Goal: Task Accomplishment & Management: Manage account settings

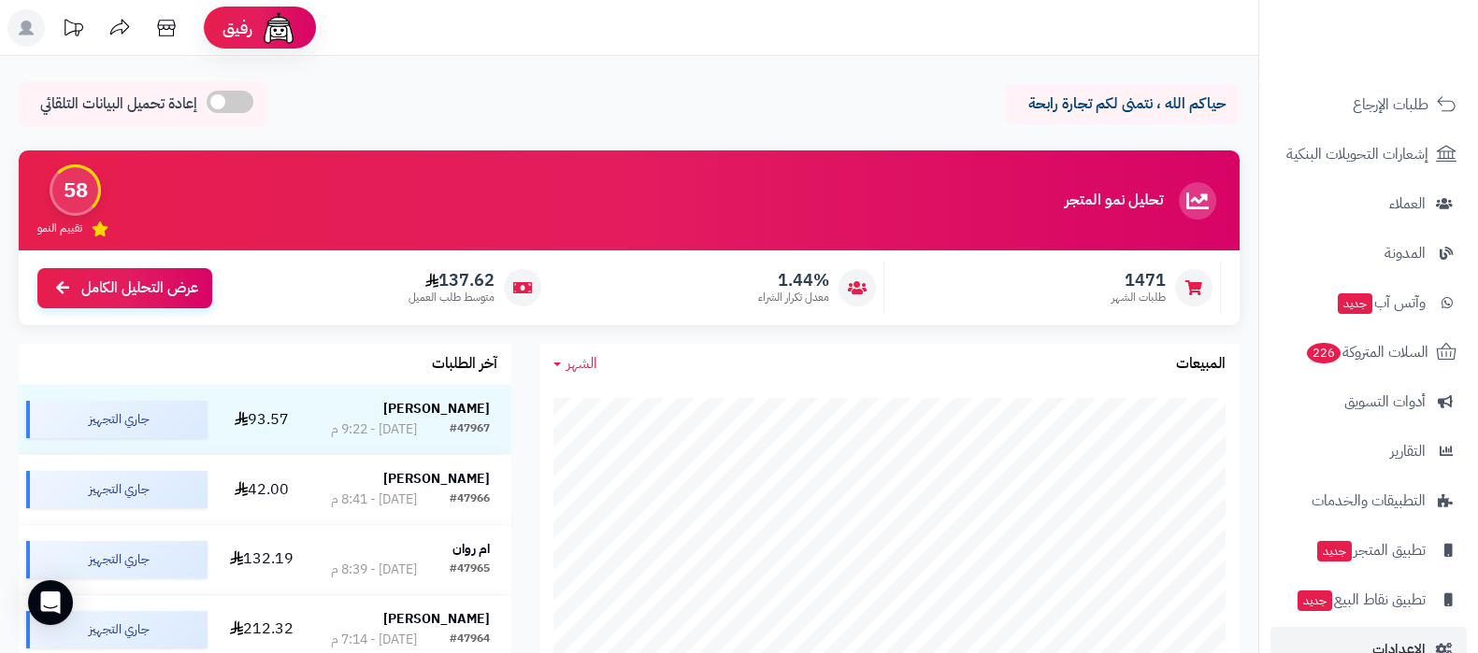
scroll to position [251, 0]
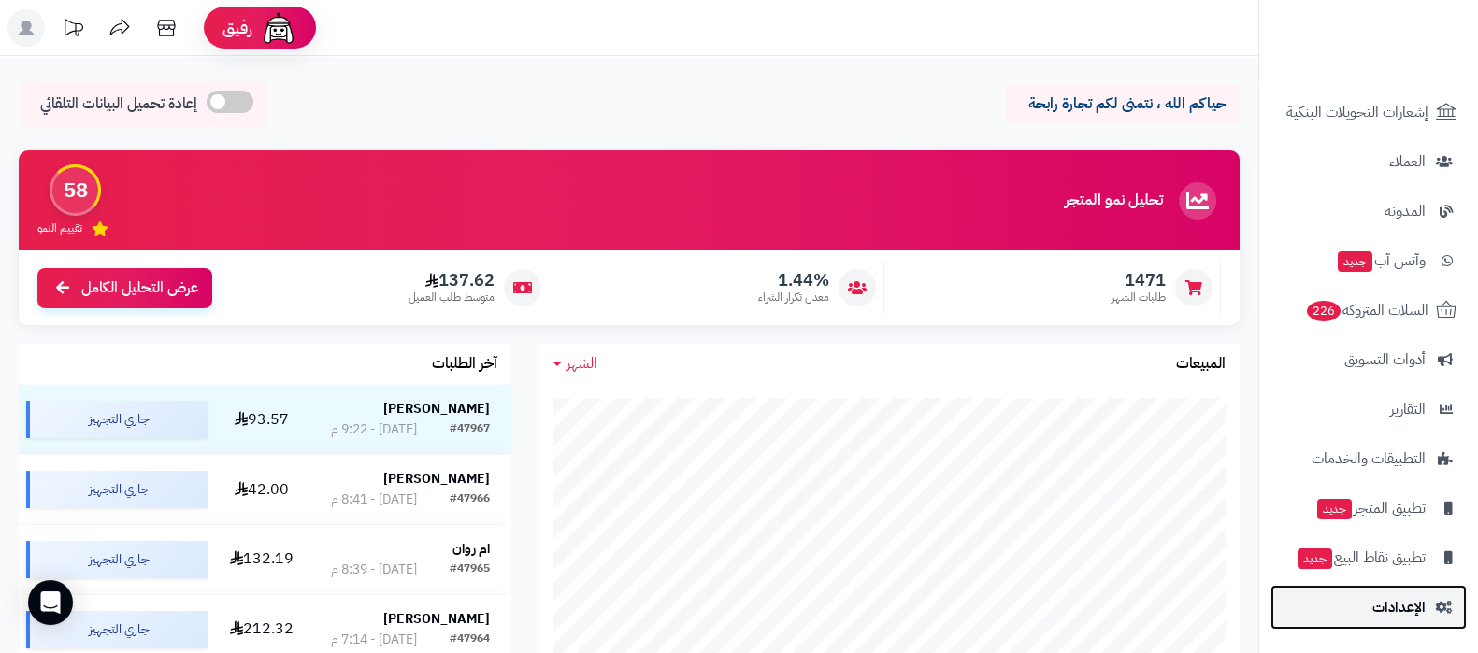
click at [1386, 614] on span "الإعدادات" at bounding box center [1398, 608] width 53 height 26
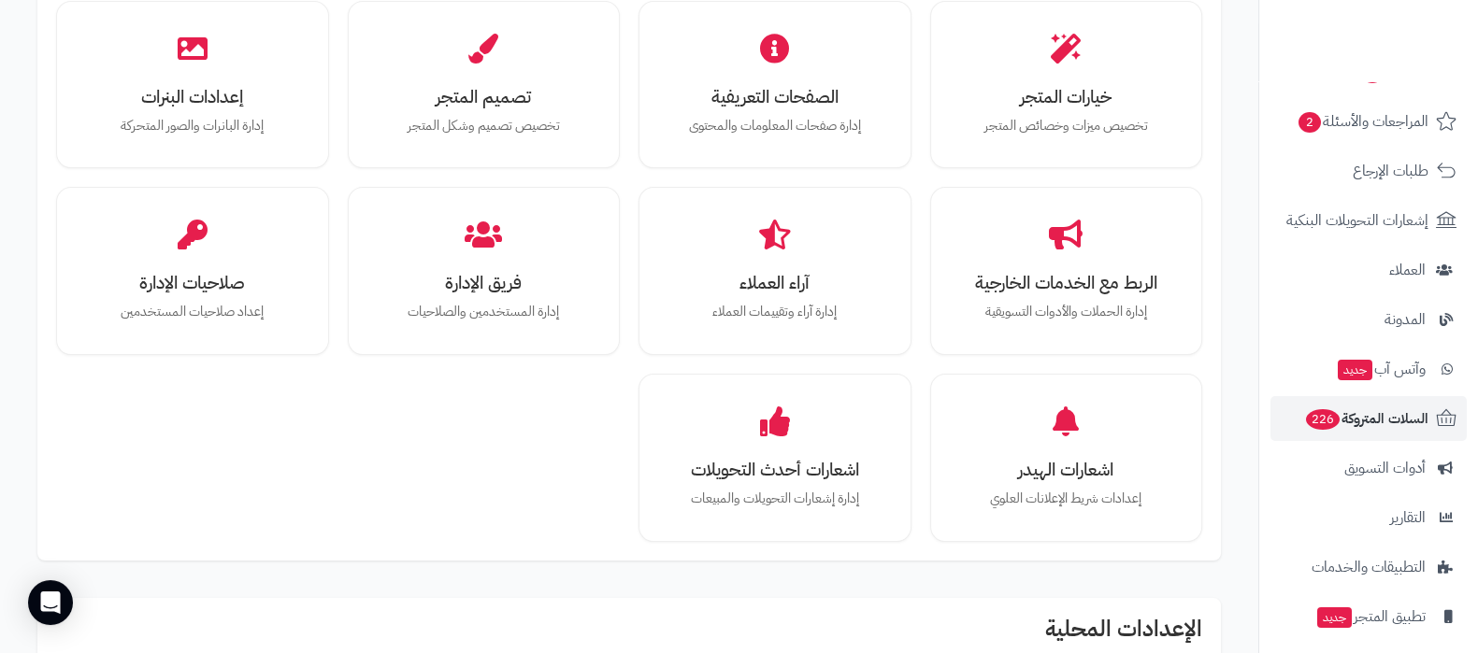
scroll to position [251, 0]
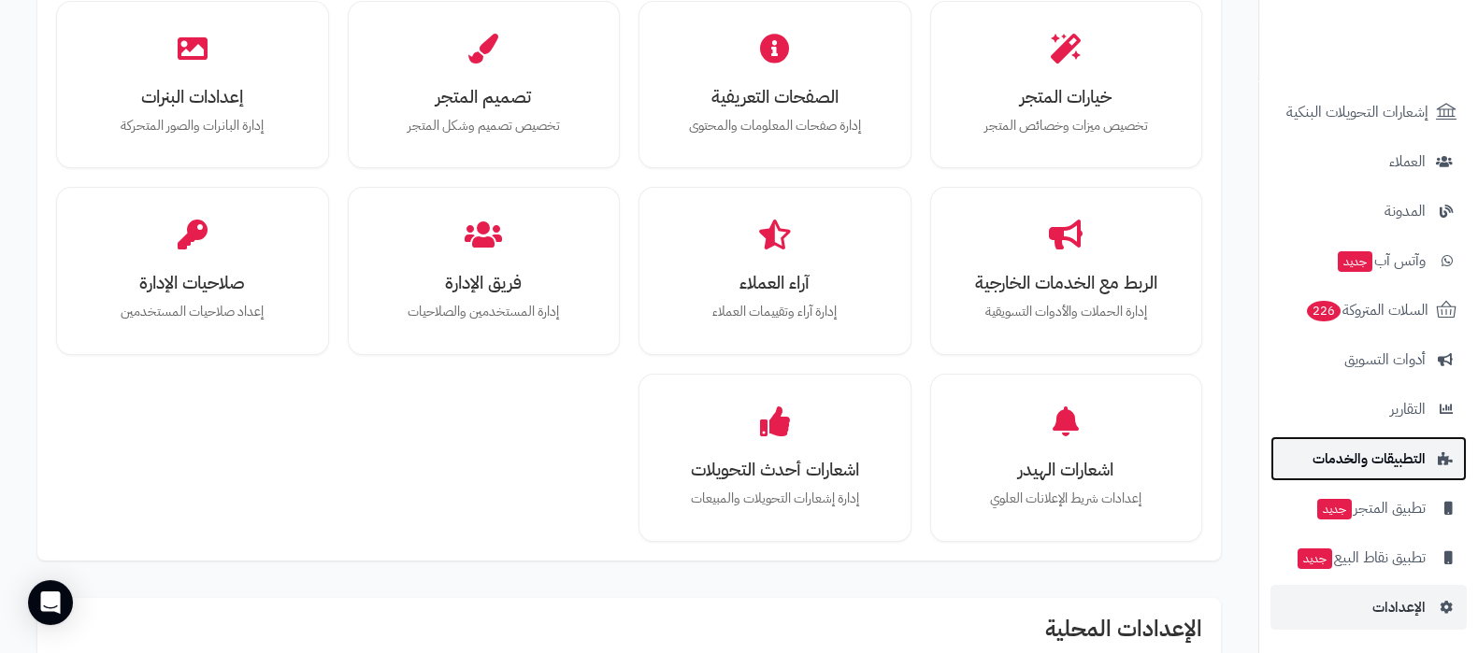
click at [1387, 465] on span "التطبيقات والخدمات" at bounding box center [1369, 459] width 113 height 26
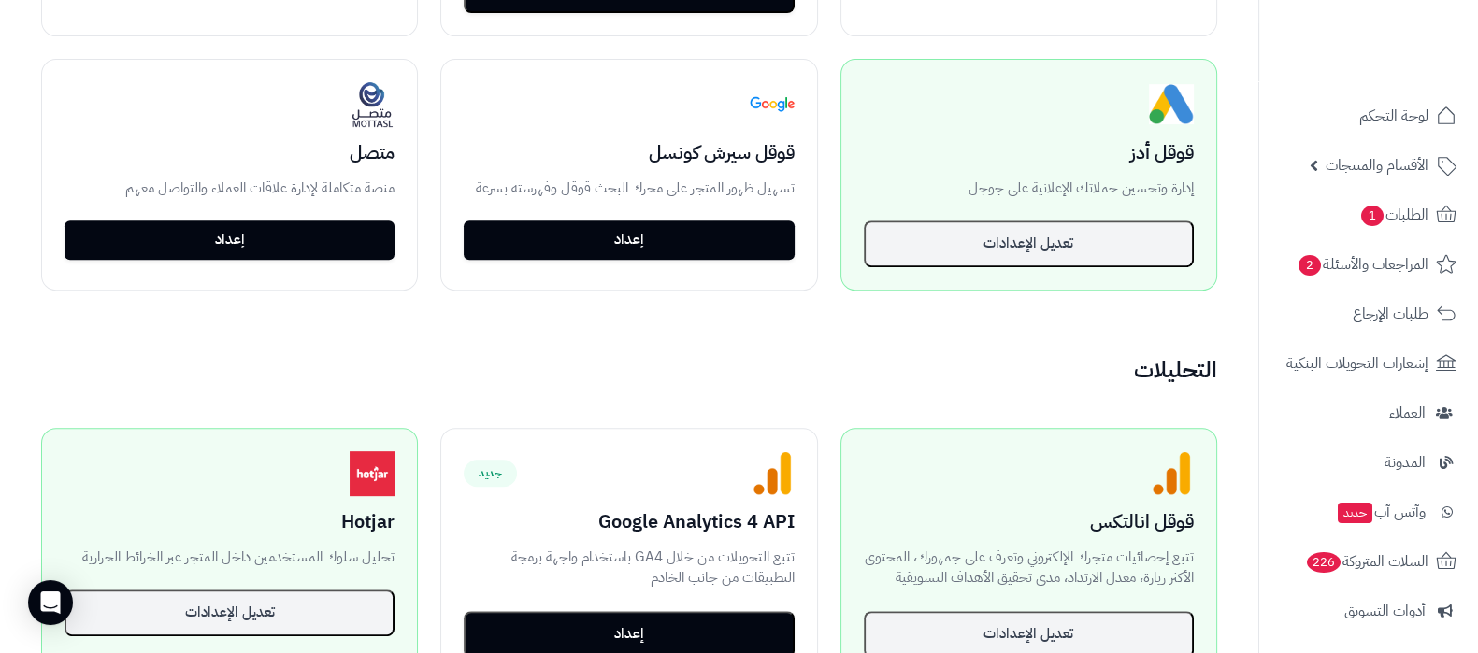
scroll to position [1052, 0]
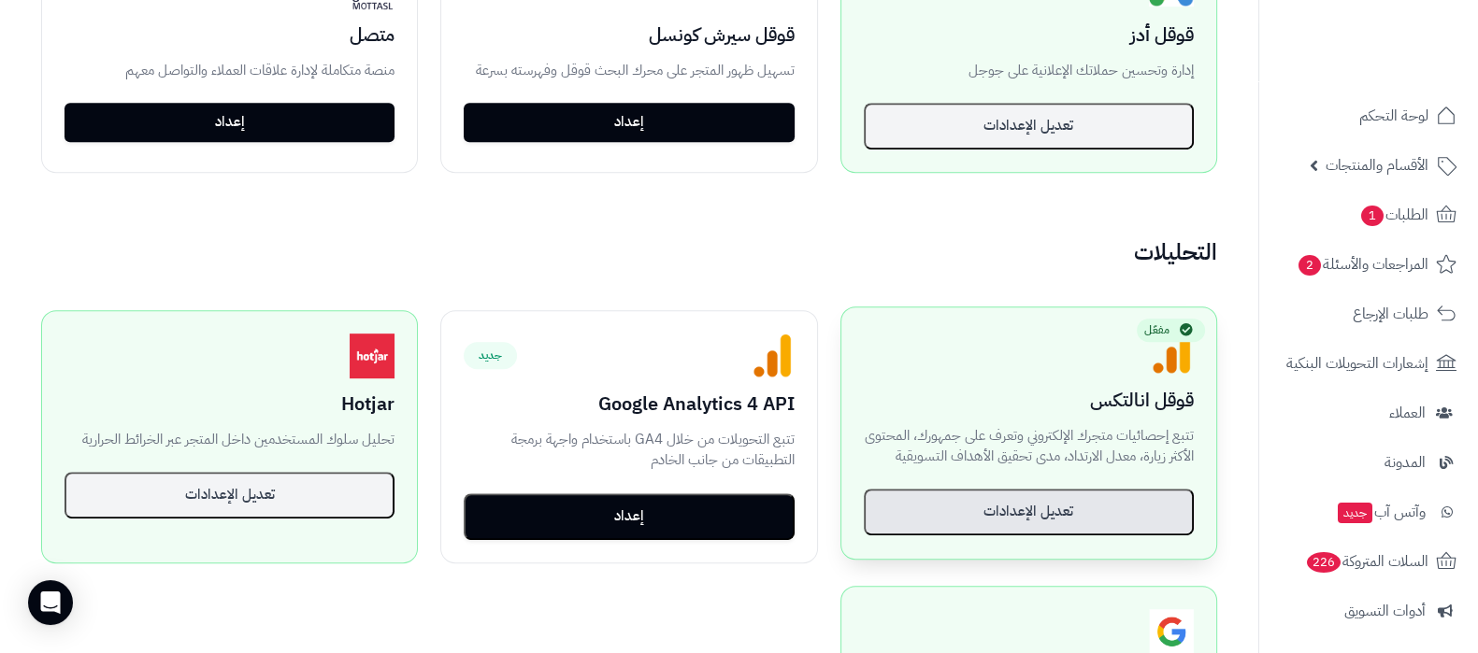
click at [984, 522] on button "تعديل الإعدادات" at bounding box center [1029, 512] width 330 height 47
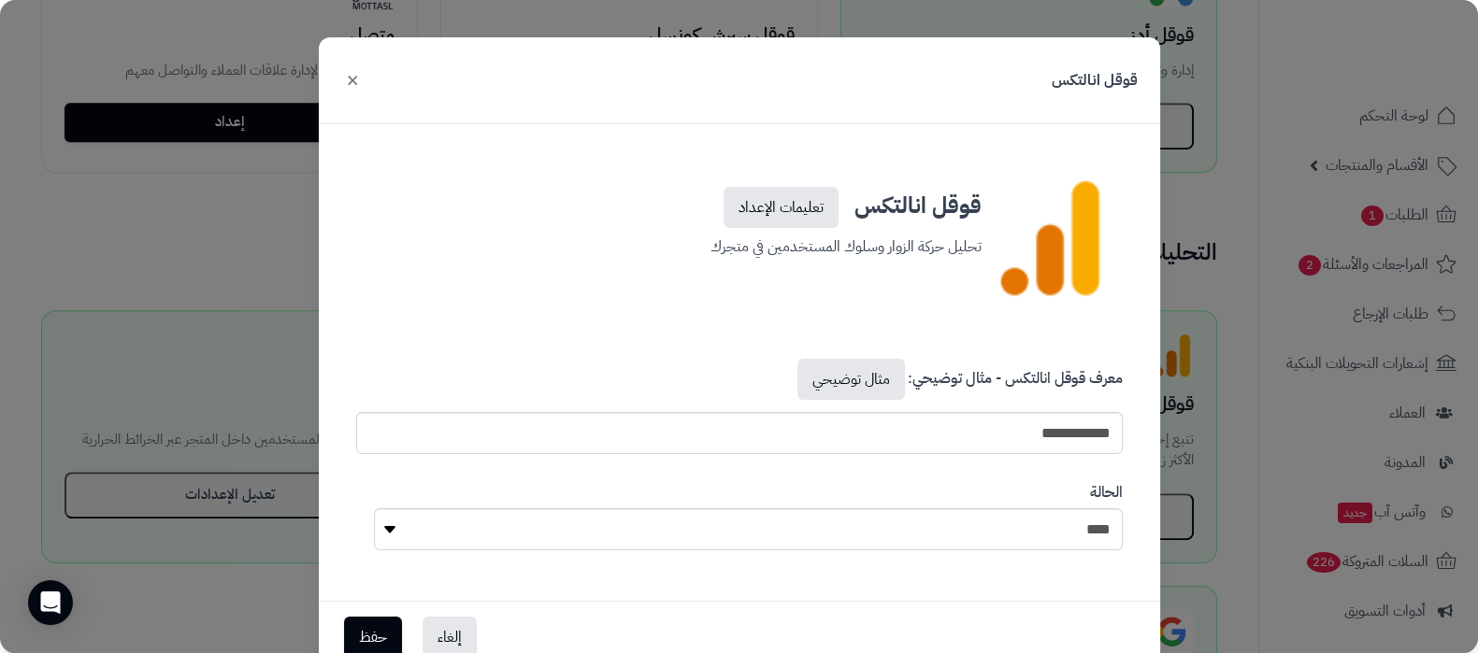
click at [364, 83] on button "×" at bounding box center [352, 79] width 22 height 41
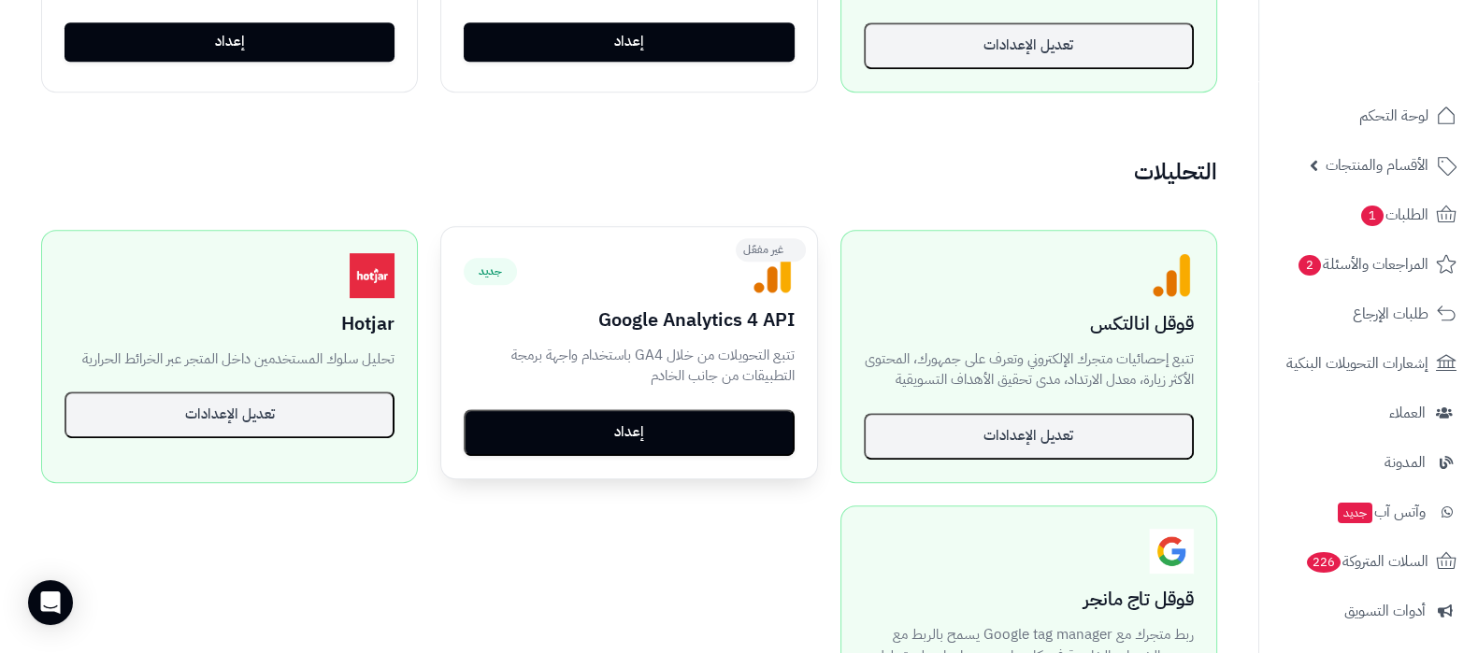
scroll to position [1169, 0]
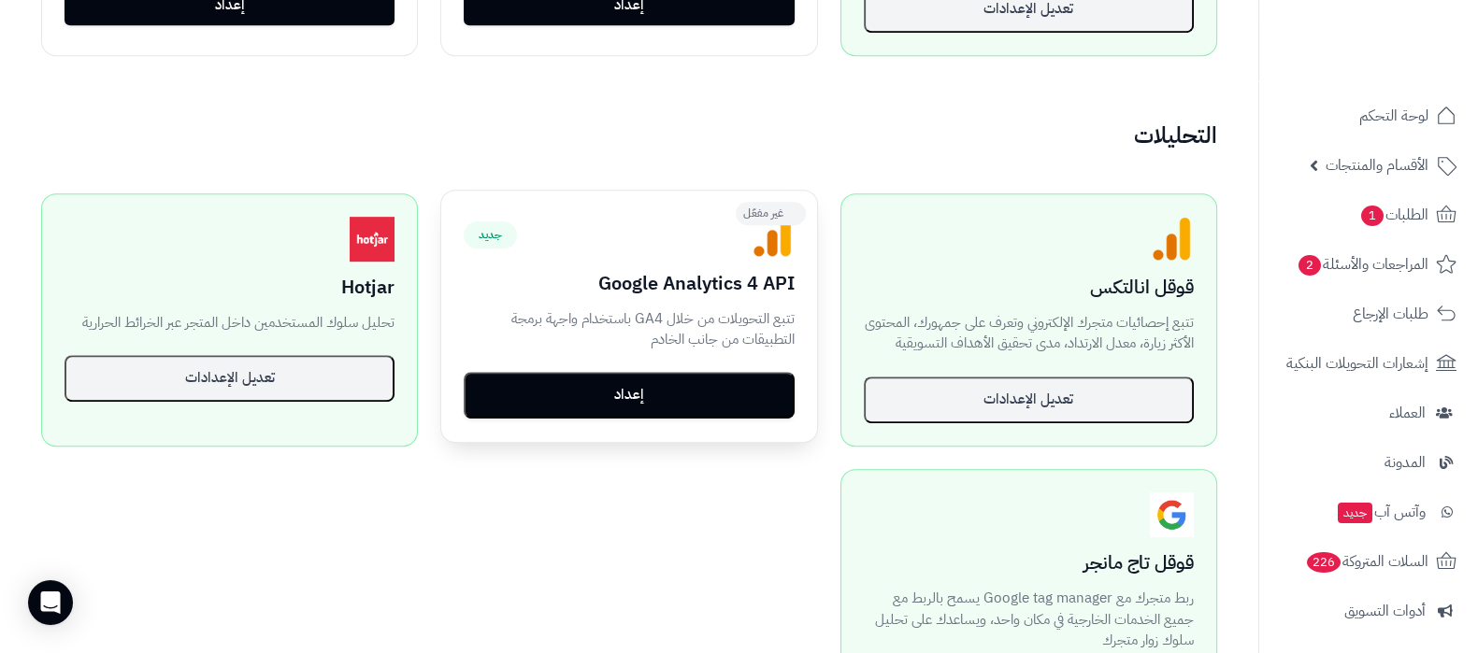
click at [607, 381] on button "إعداد" at bounding box center [629, 395] width 330 height 47
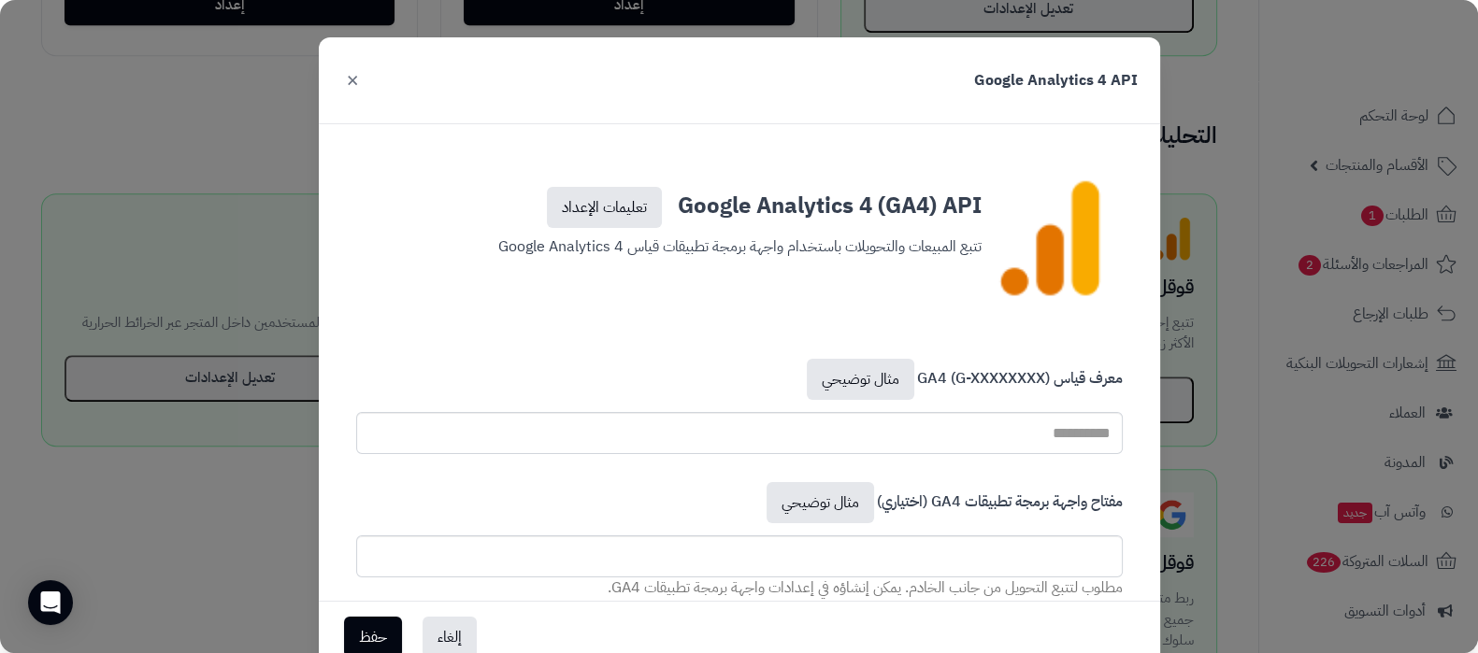
click at [360, 77] on button "×" at bounding box center [352, 79] width 22 height 41
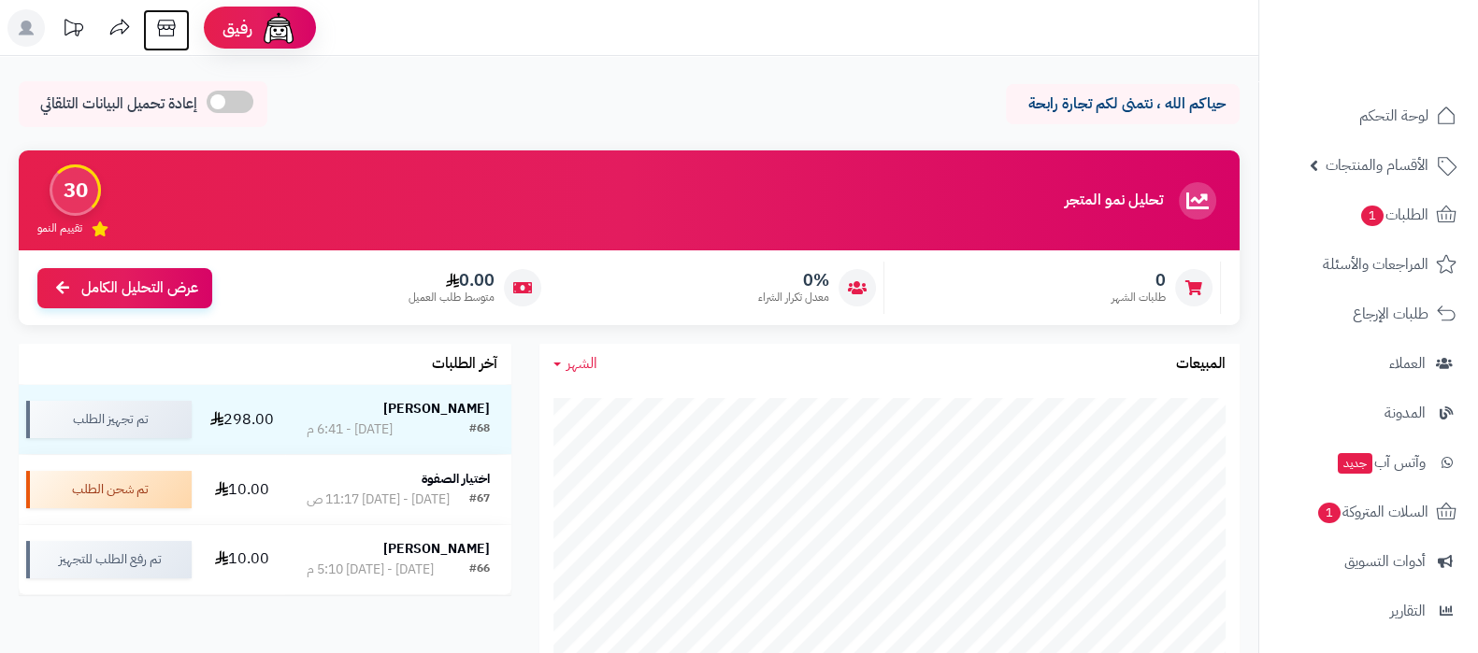
click at [165, 28] on icon at bounding box center [166, 27] width 37 height 37
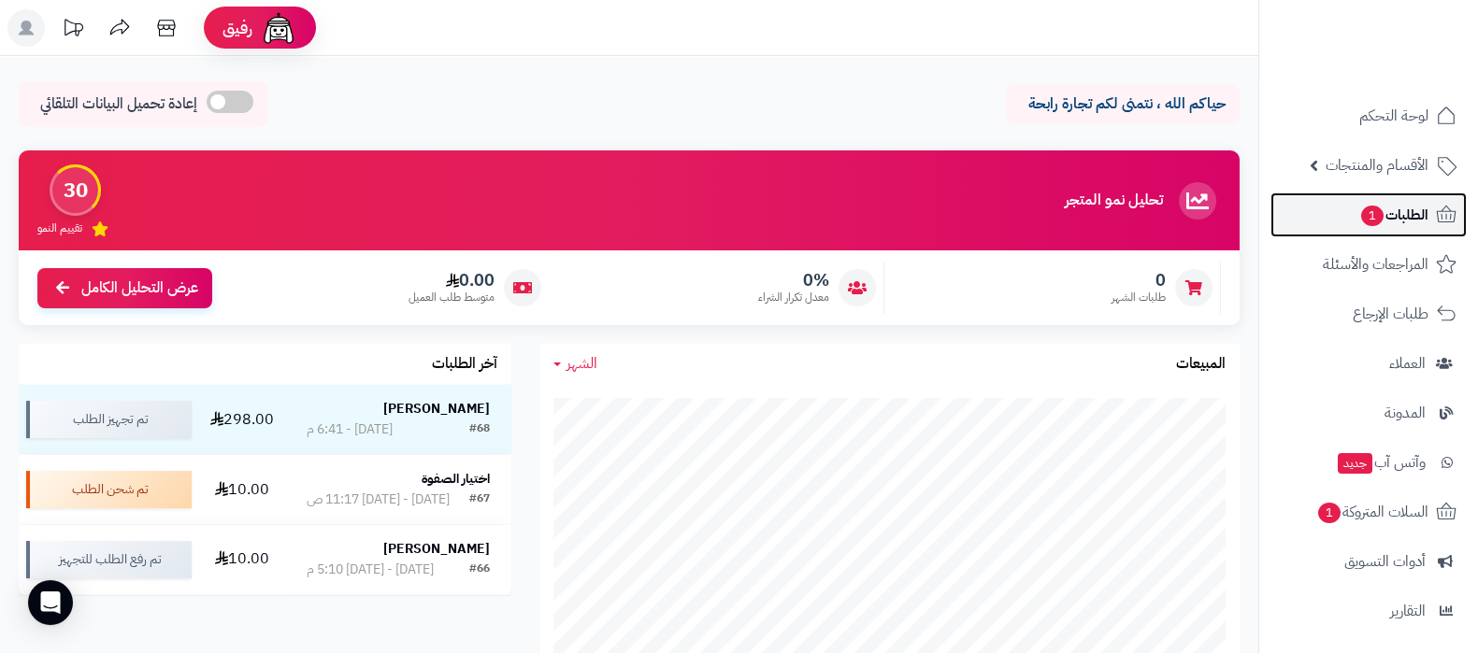
click at [1370, 217] on span "1" at bounding box center [1372, 216] width 24 height 22
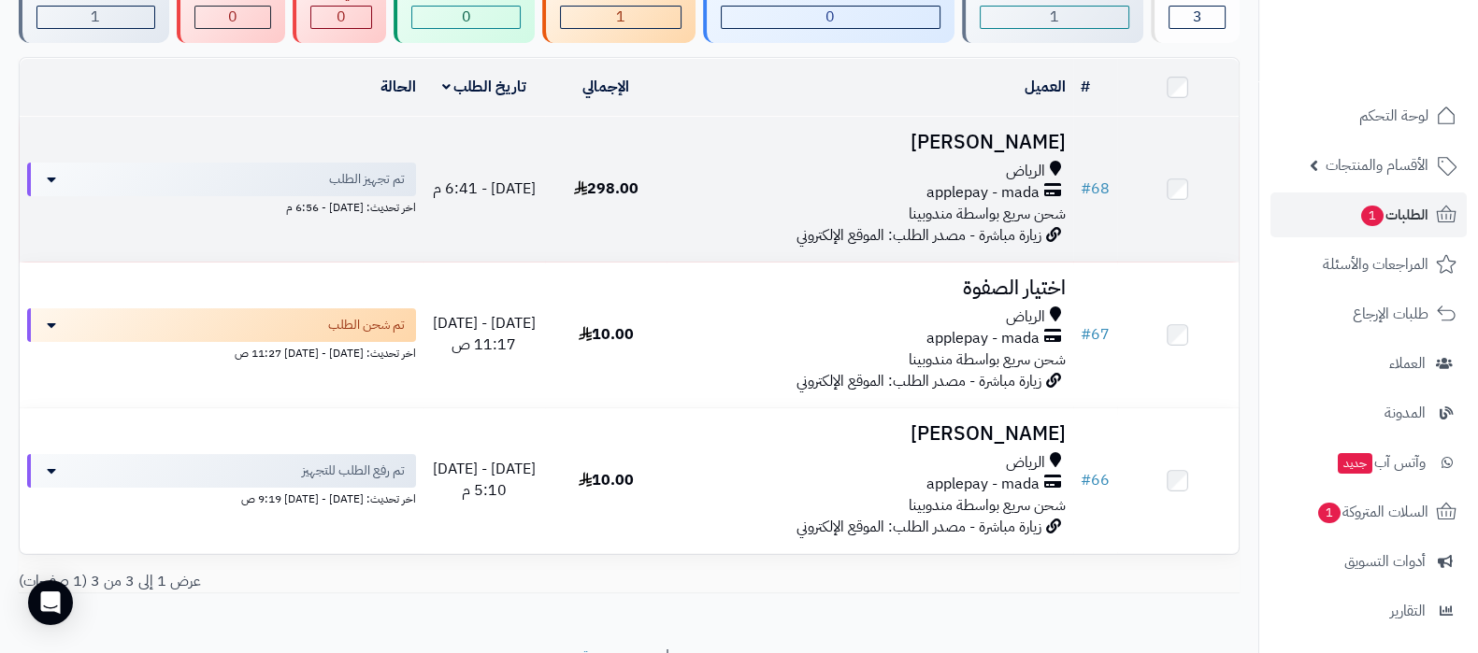
scroll to position [136, 0]
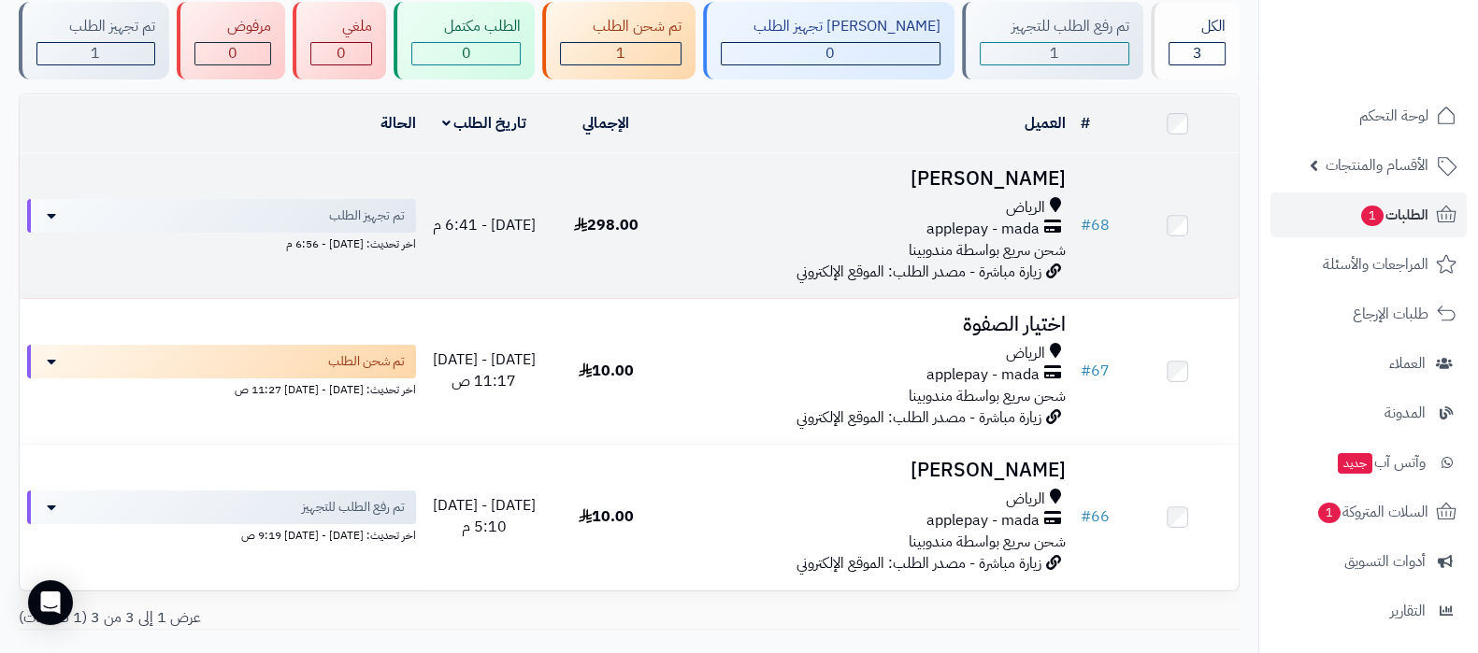
click at [976, 171] on h3 "[PERSON_NAME]" at bounding box center [869, 179] width 391 height 22
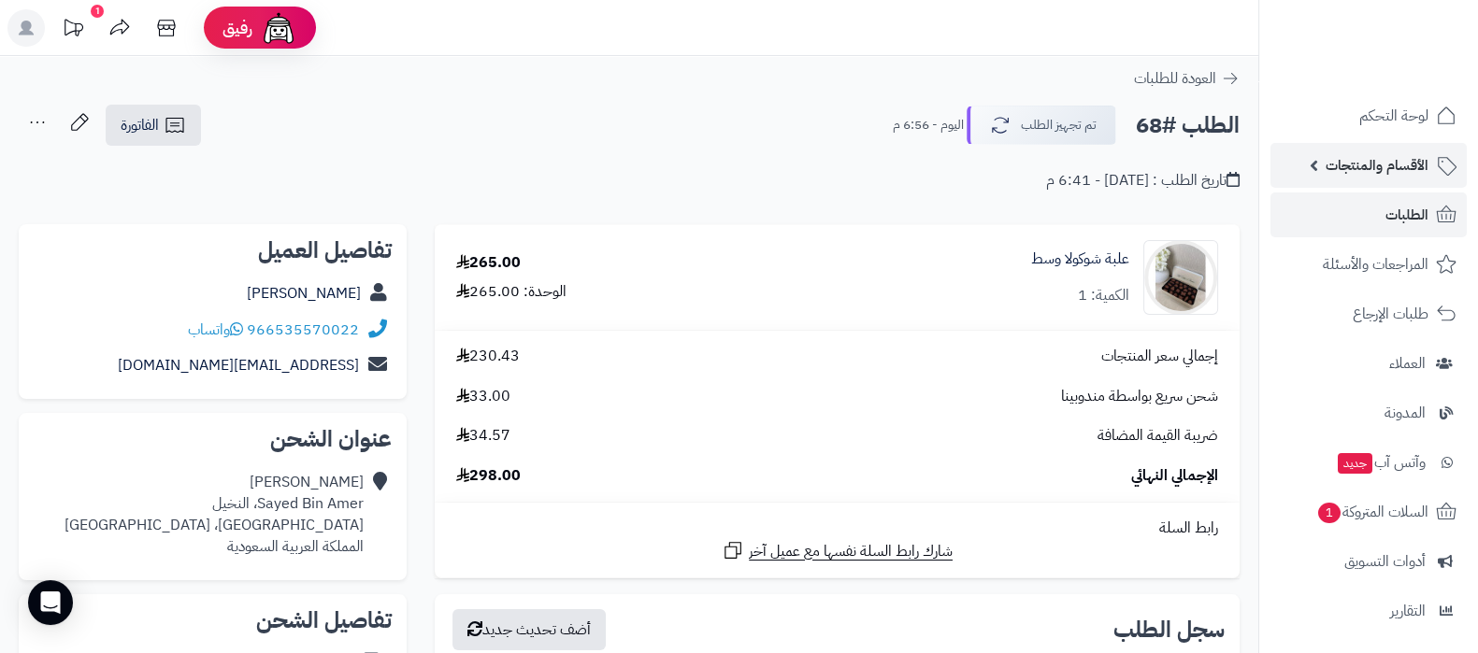
click at [1368, 173] on span "الأقسام والمنتجات" at bounding box center [1377, 165] width 103 height 26
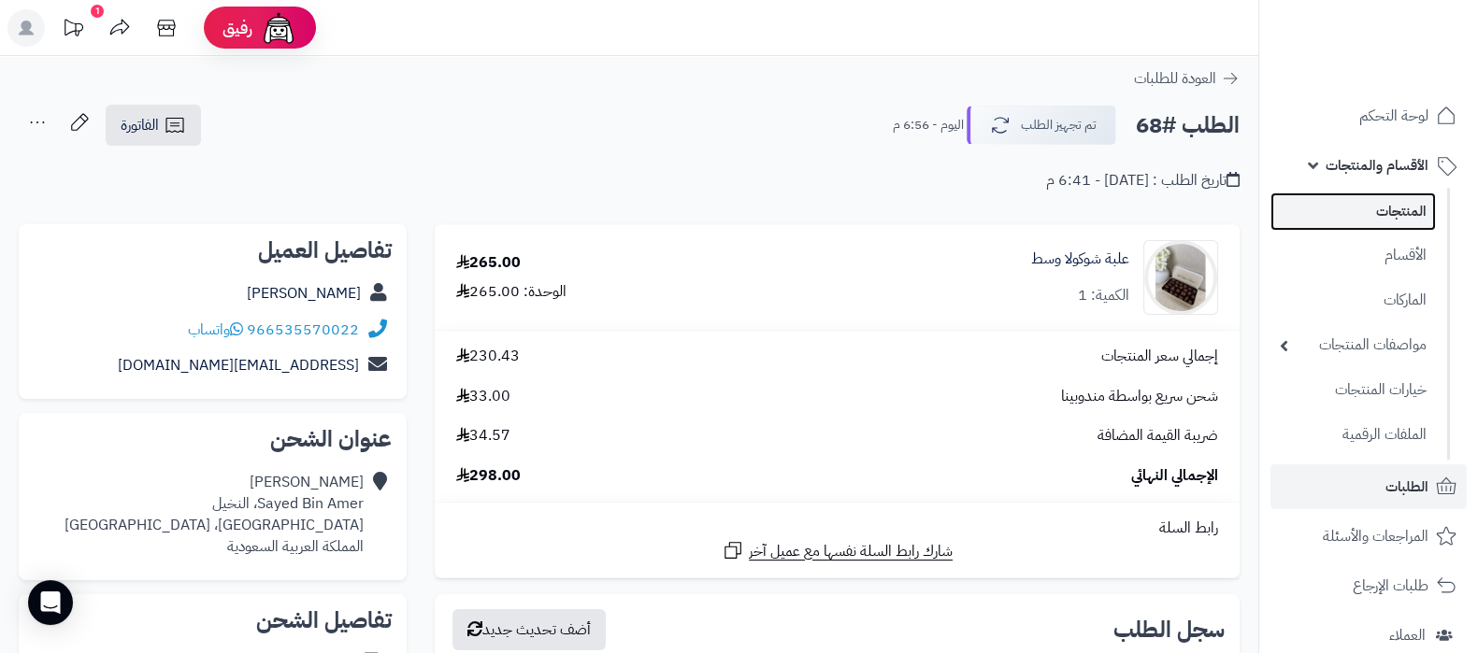
click at [1368, 226] on link "المنتجات" at bounding box center [1353, 212] width 165 height 38
